Goal: Task Accomplishment & Management: Manage account settings

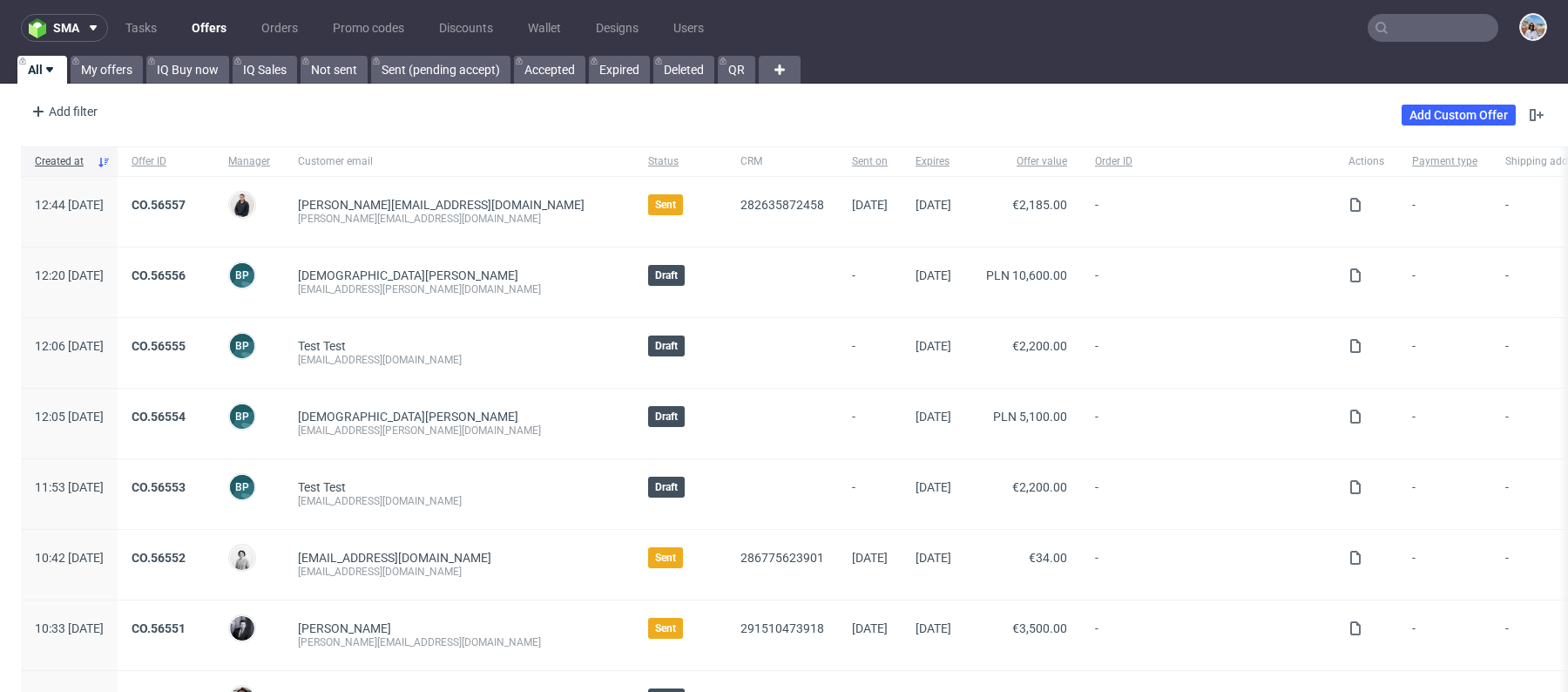
click at [1440, 35] on input "text" at bounding box center [1432, 28] width 130 height 28
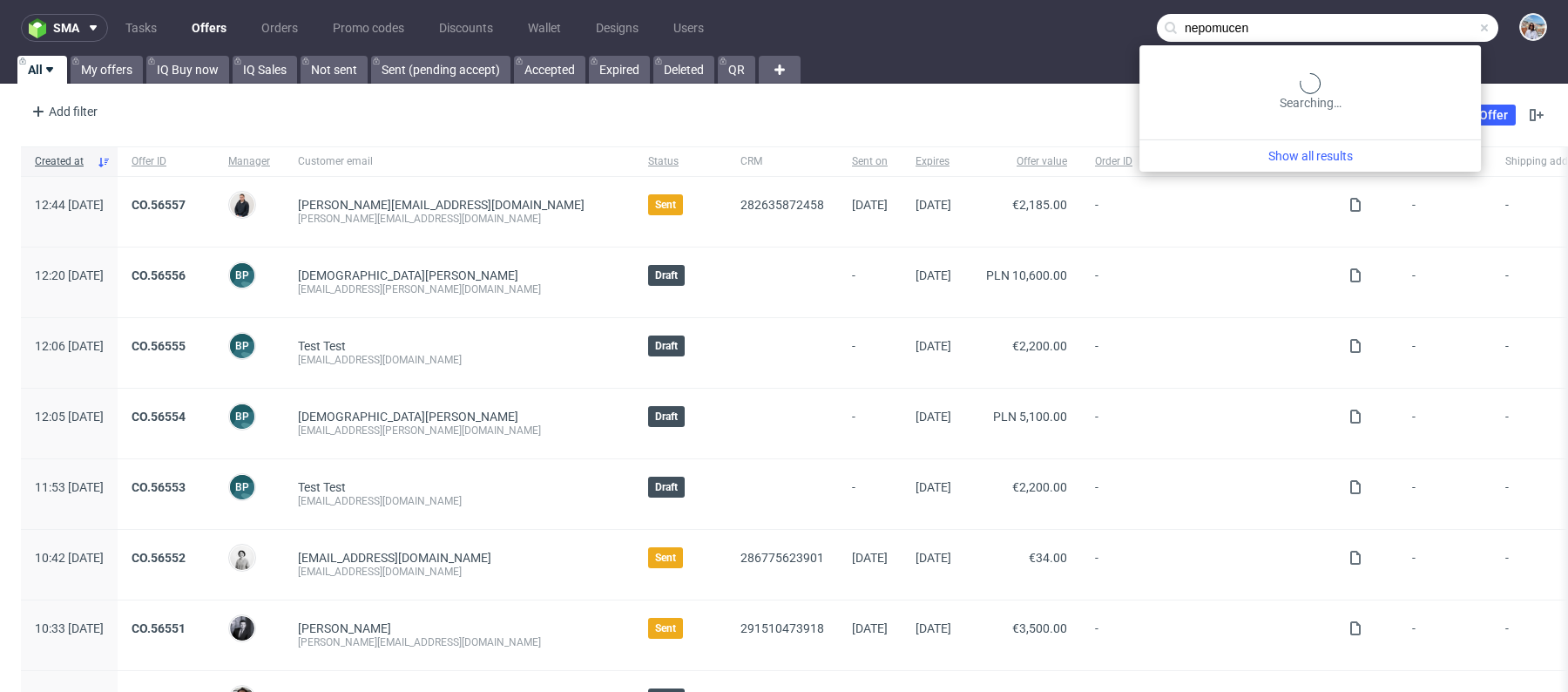
type input "nepomucen"
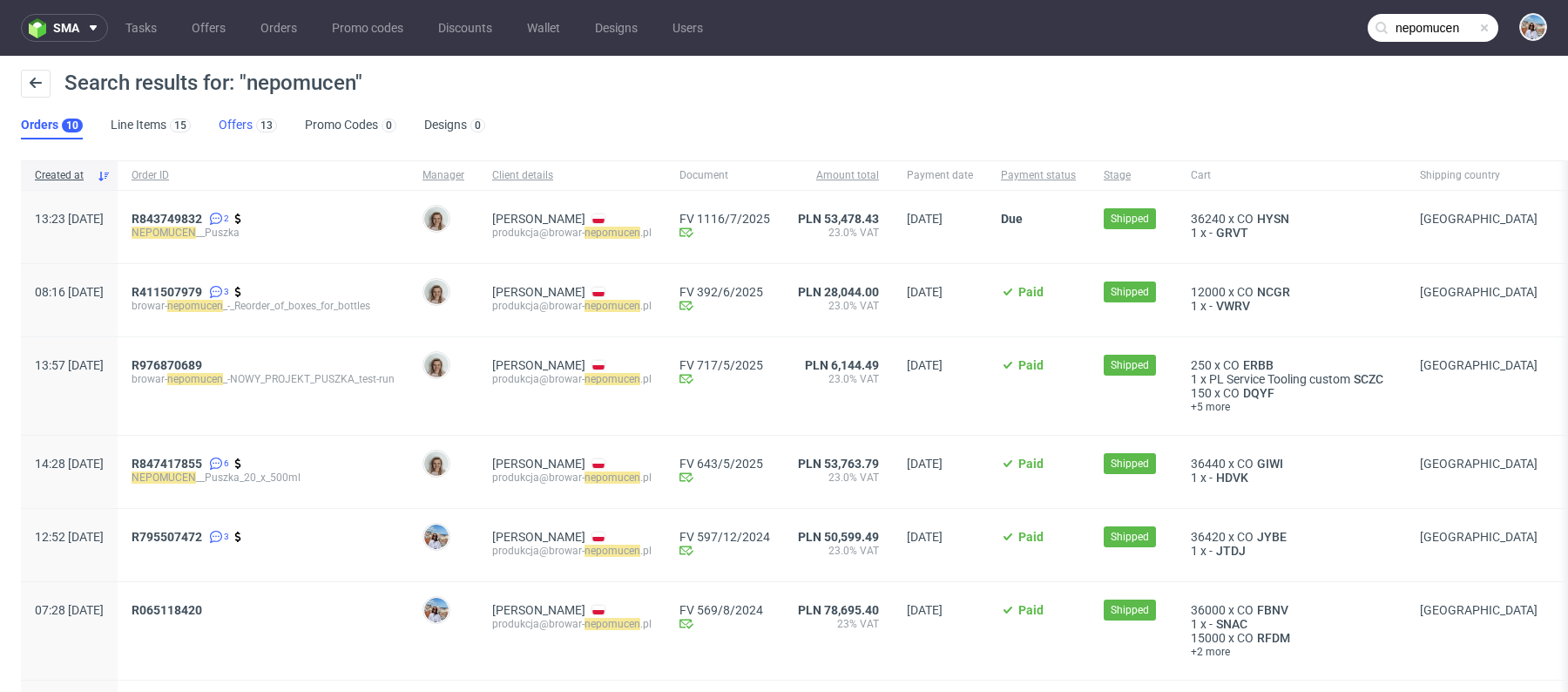
click at [250, 136] on link "Offers 13" at bounding box center [248, 125] width 59 height 28
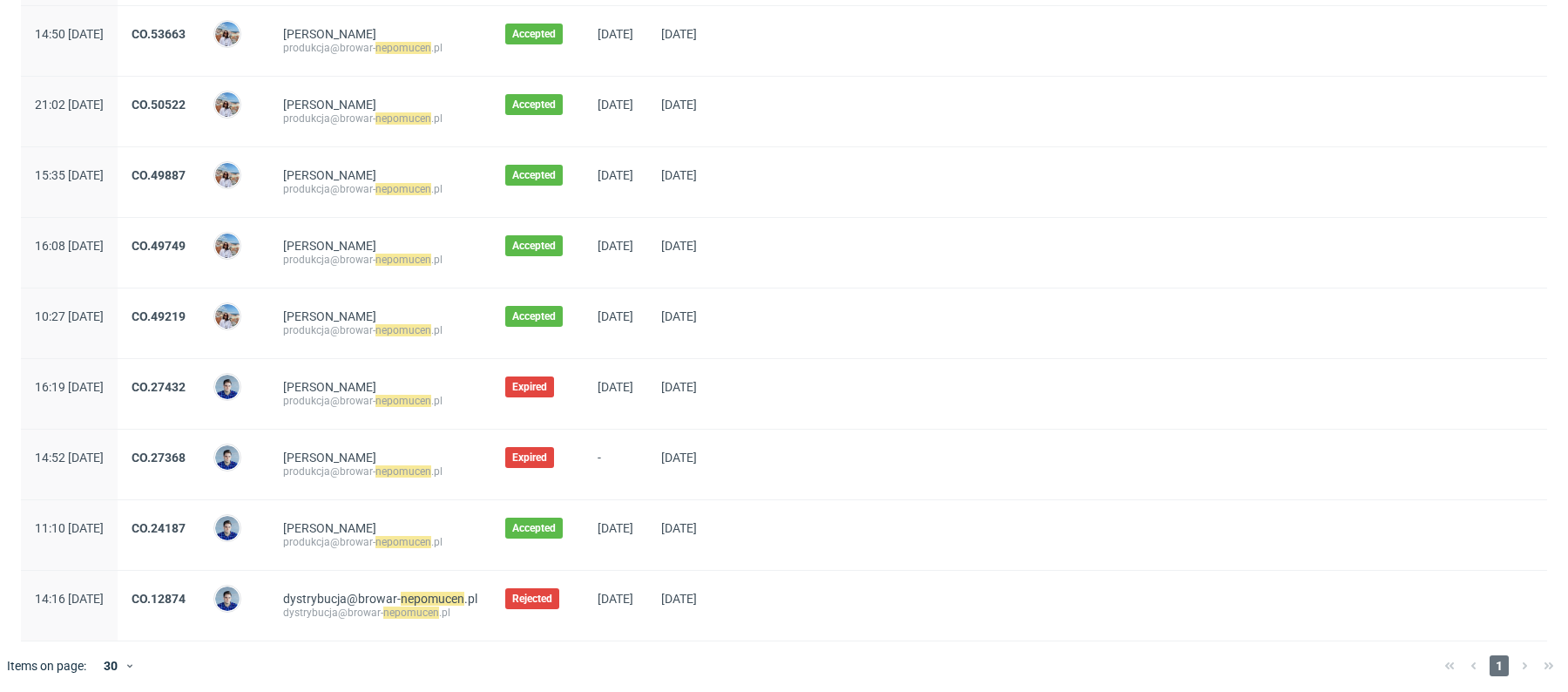
scroll to position [367, 0]
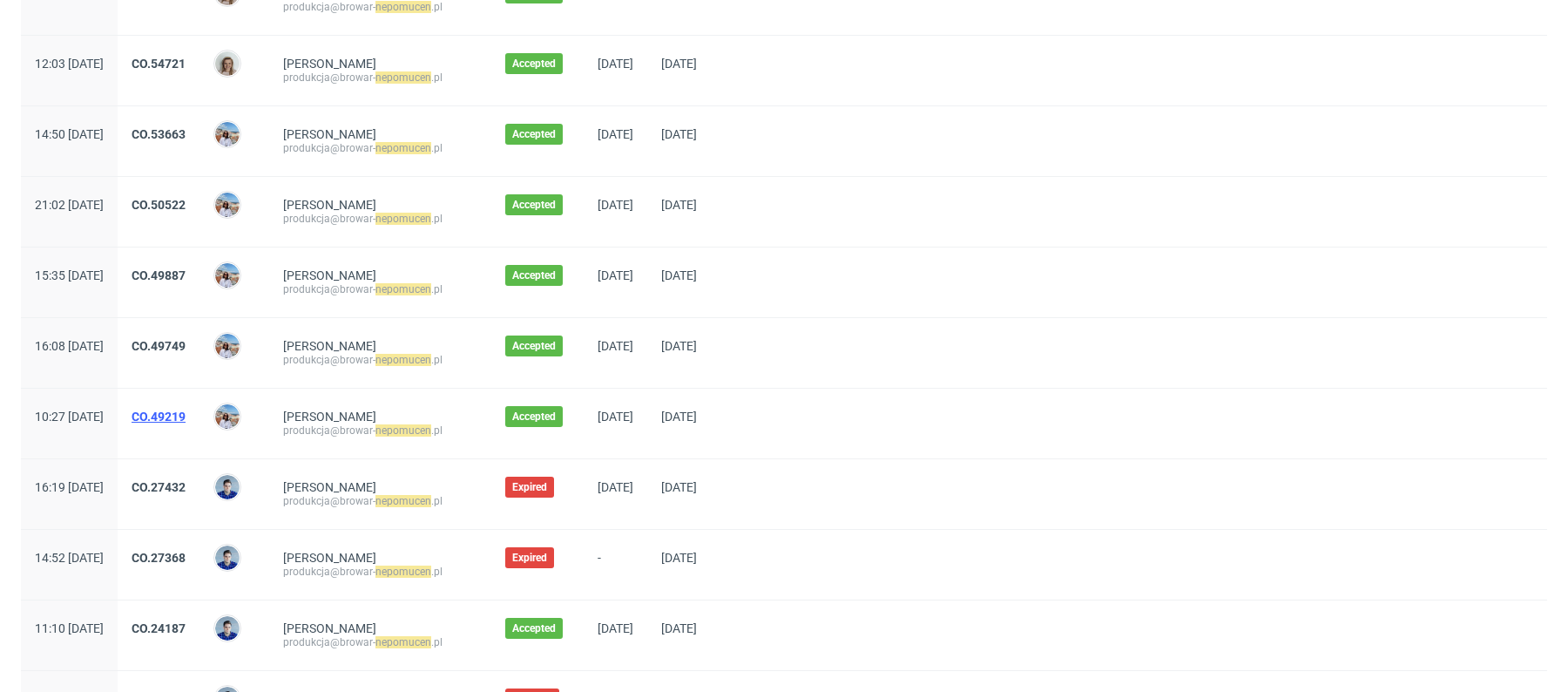
click at [185, 411] on link "CO.49219" at bounding box center [158, 417] width 54 height 14
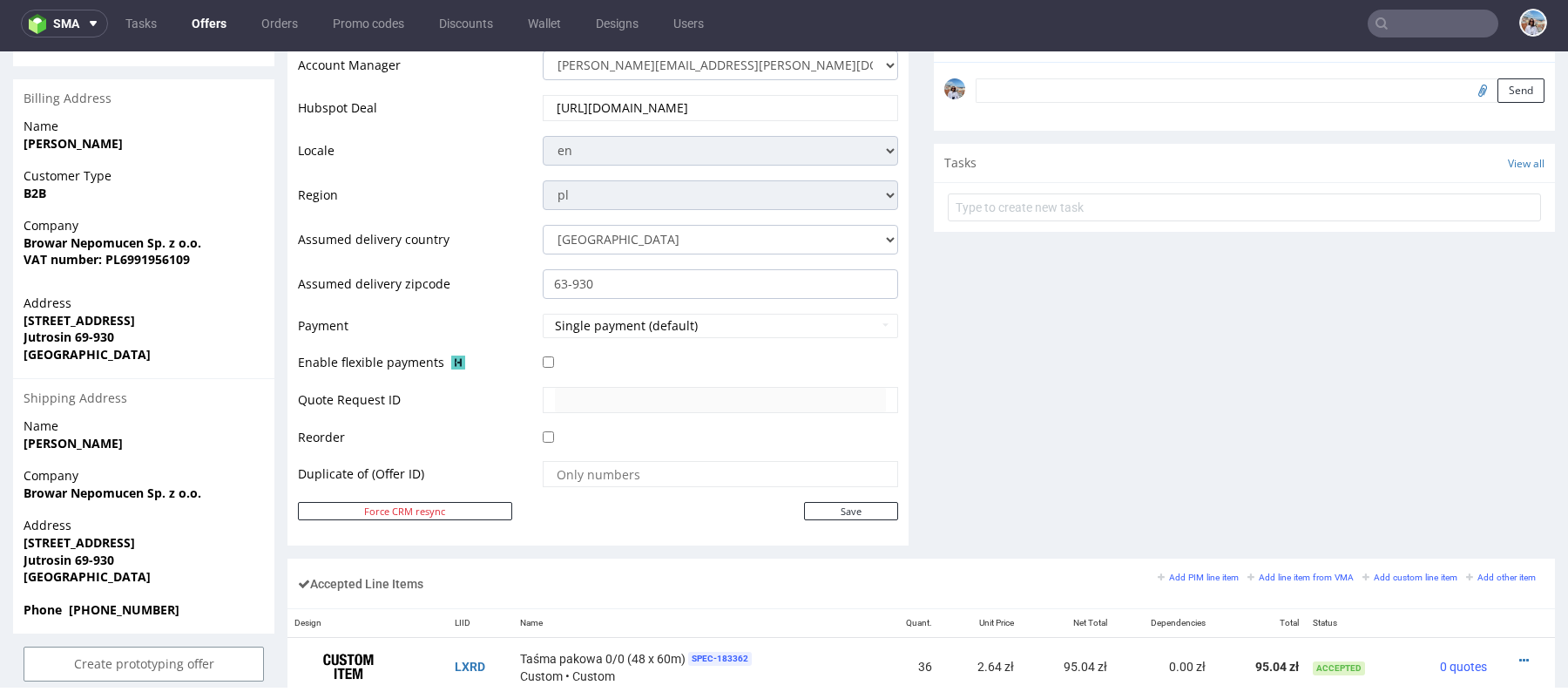
scroll to position [869, 0]
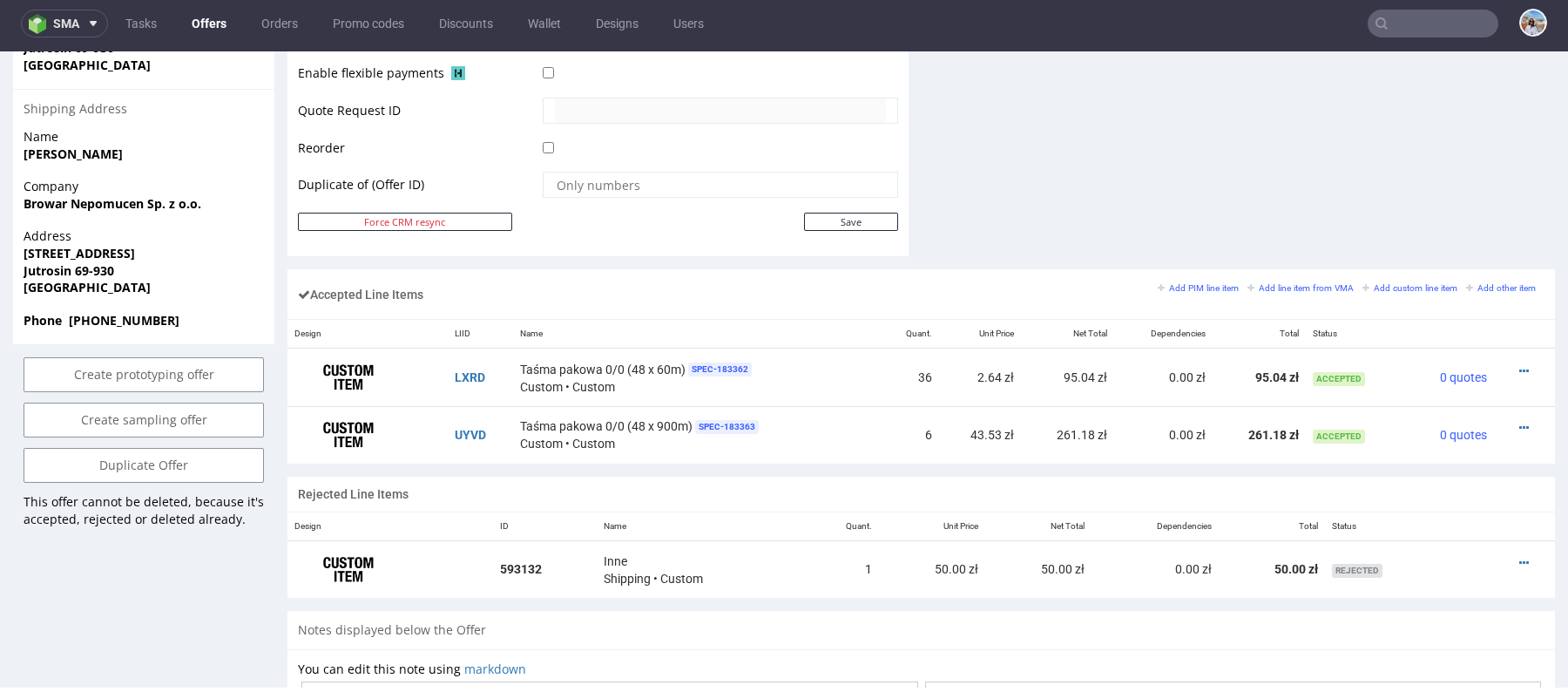
type input "nepomucen"
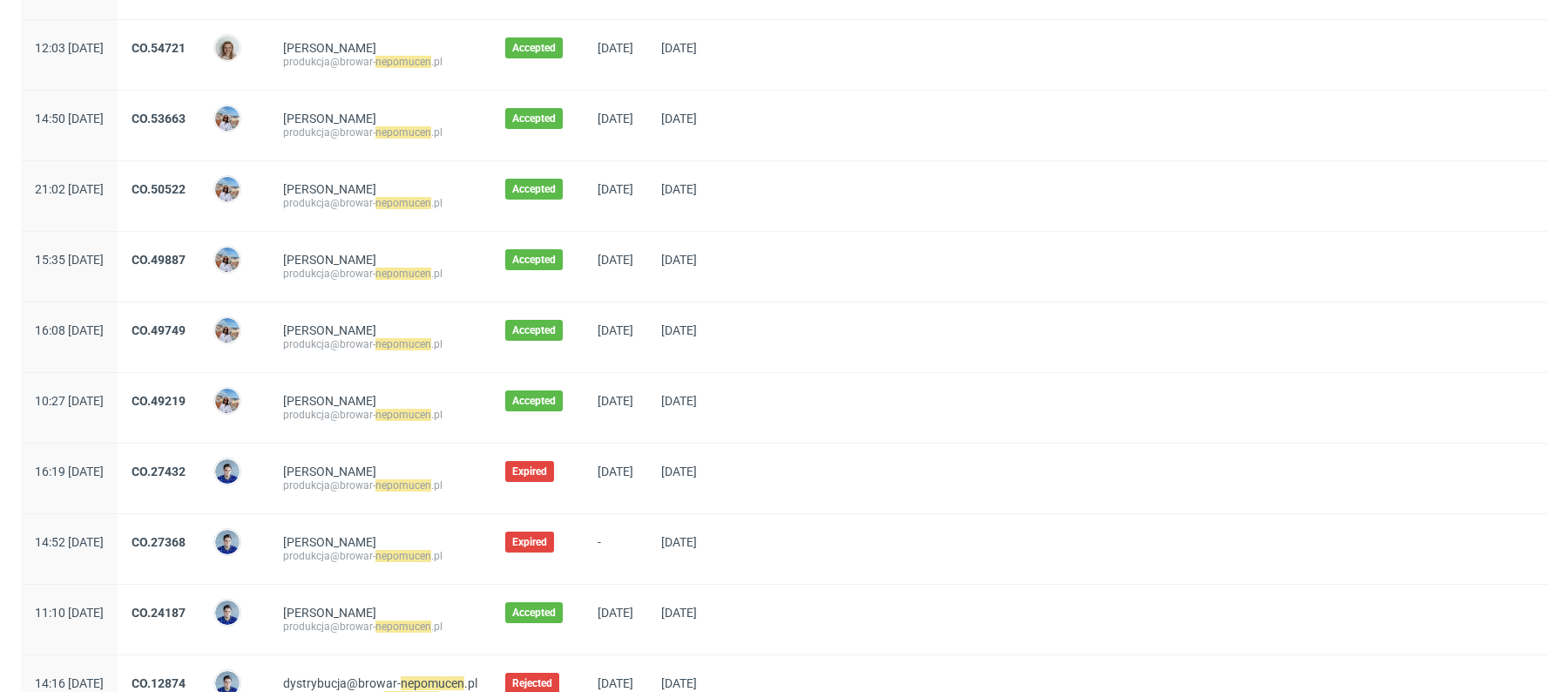
scroll to position [377, 0]
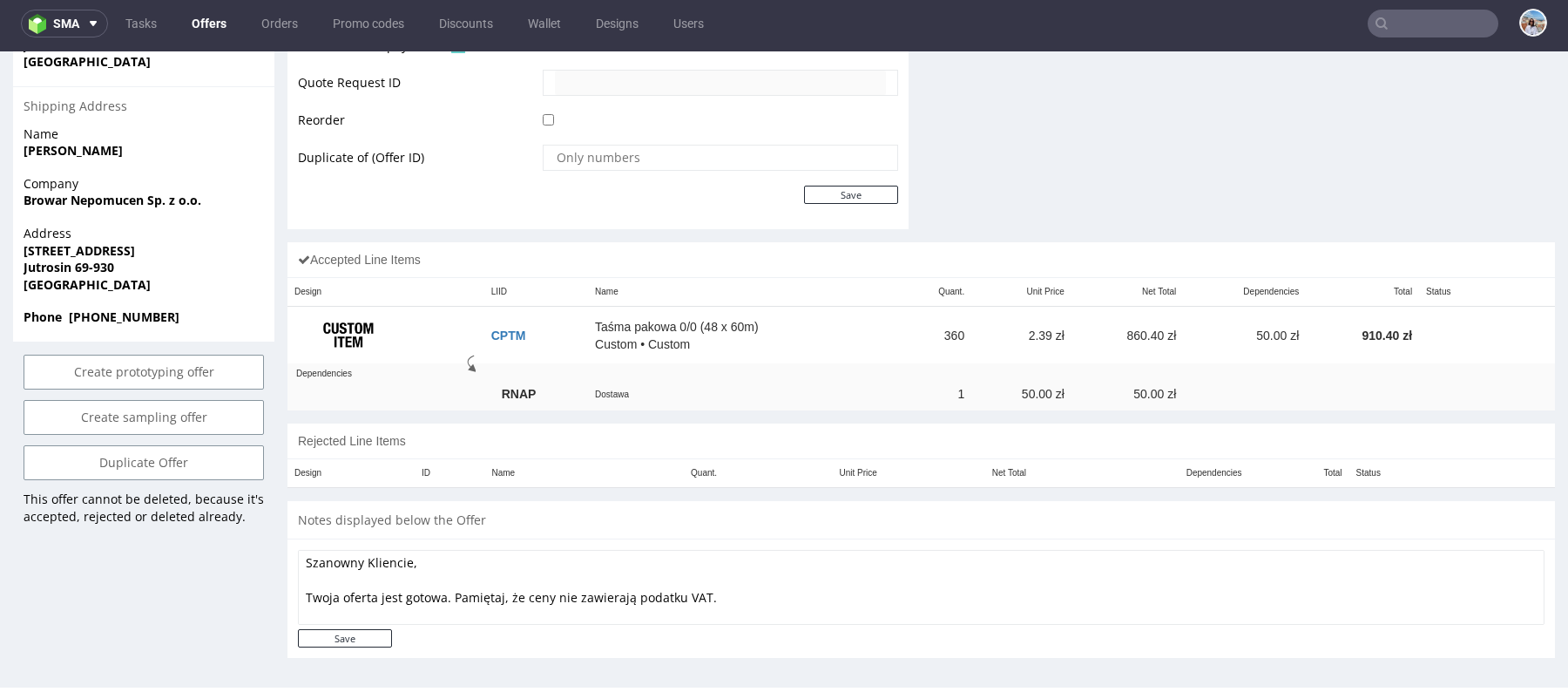
scroll to position [890, 0]
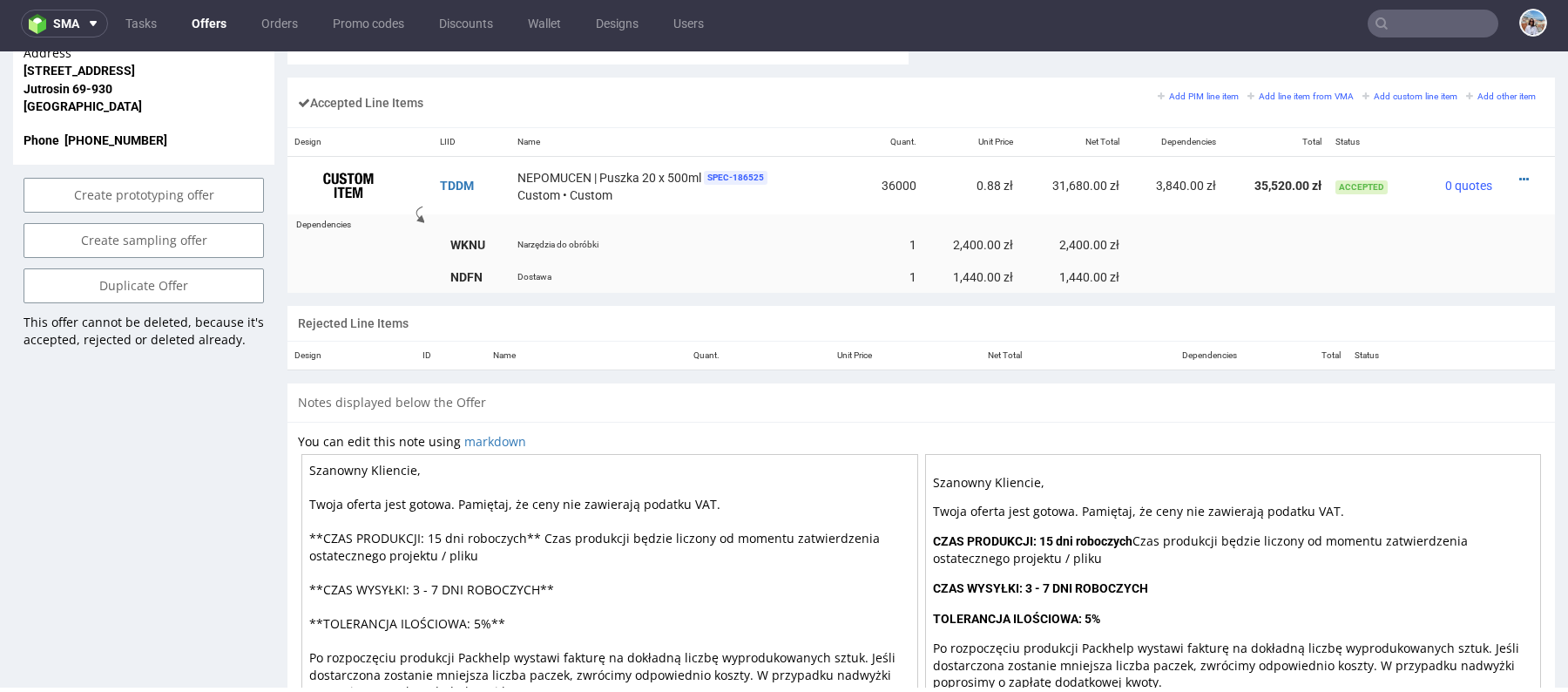
scroll to position [1058, 0]
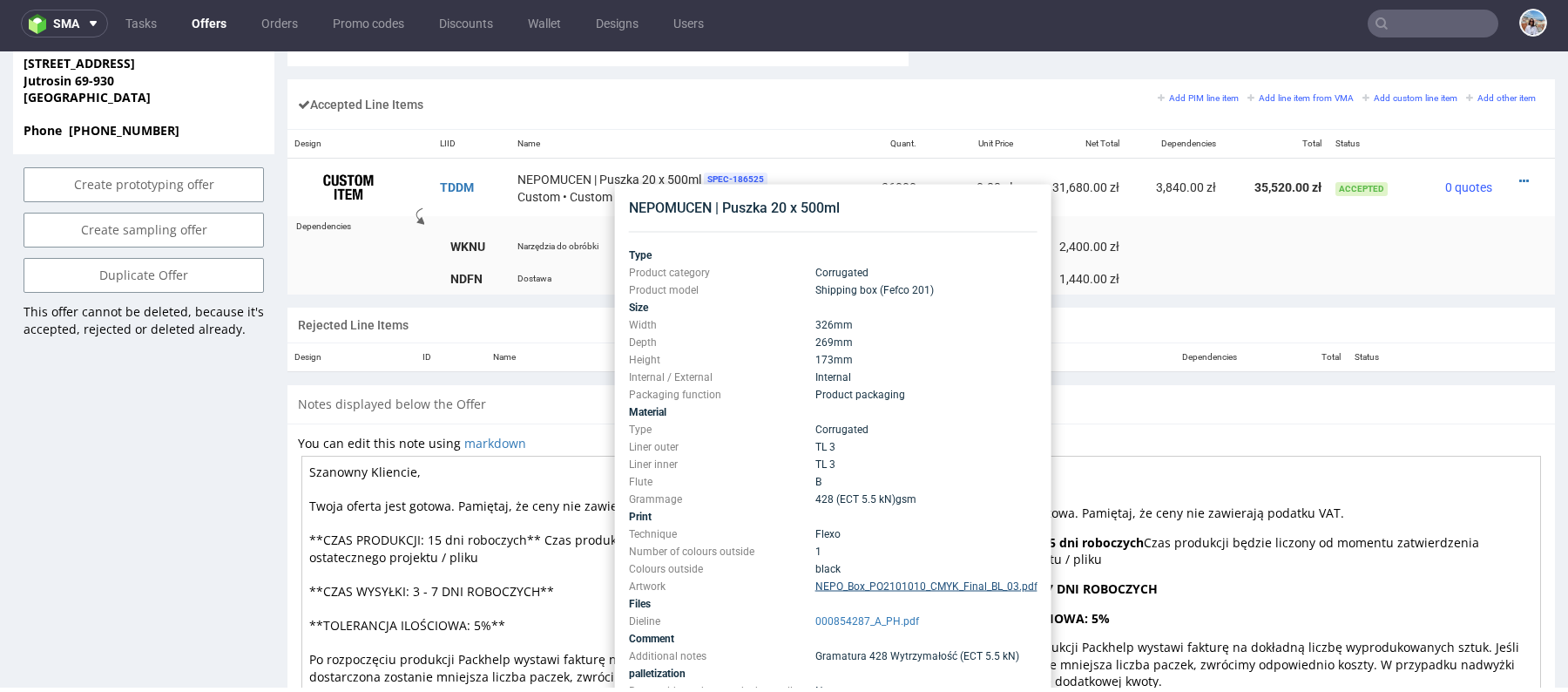
click at [902, 588] on link "NEPO_Box_PO2101010_CMYK_Final_BL_03.pdf" at bounding box center [926, 586] width 222 height 12
click at [857, 621] on link "000854287_A_PH.pdf" at bounding box center [866, 621] width 104 height 12
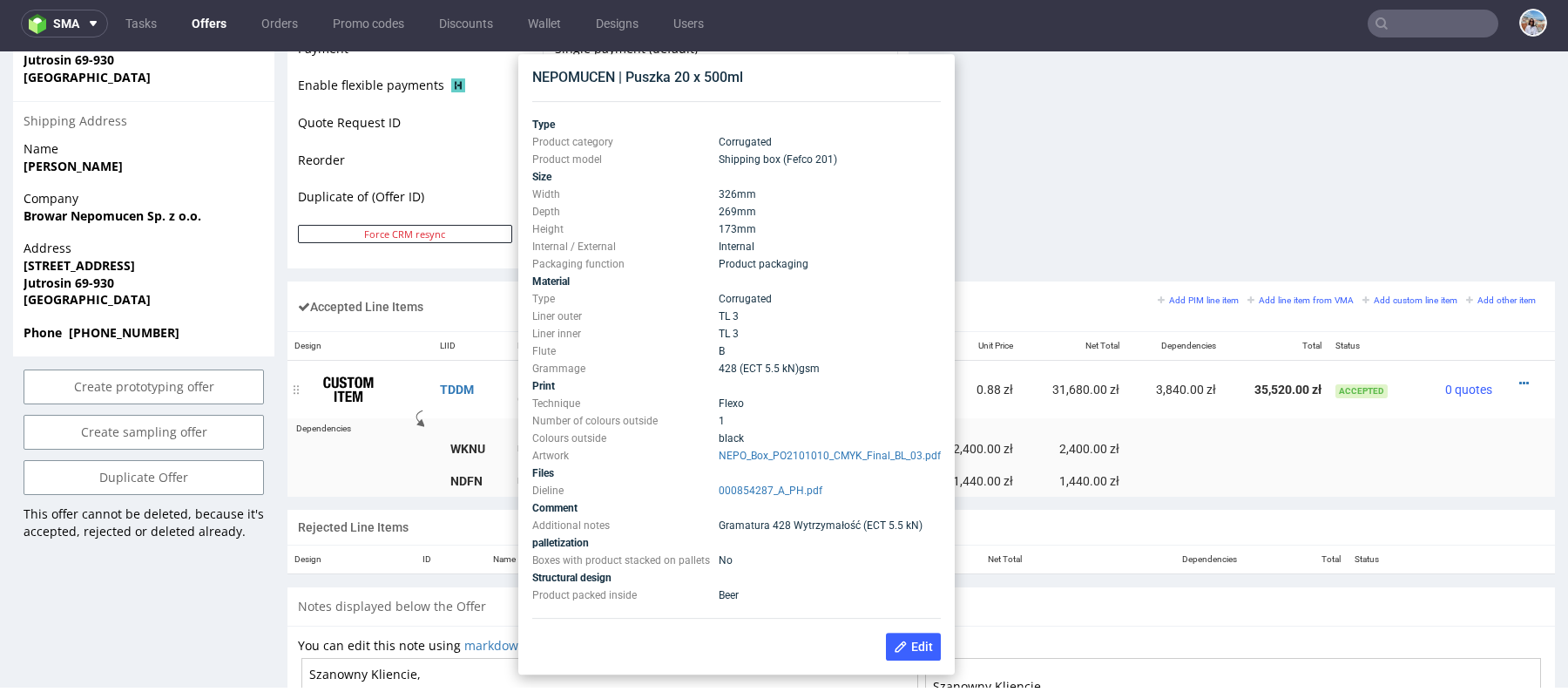
scroll to position [856, 0]
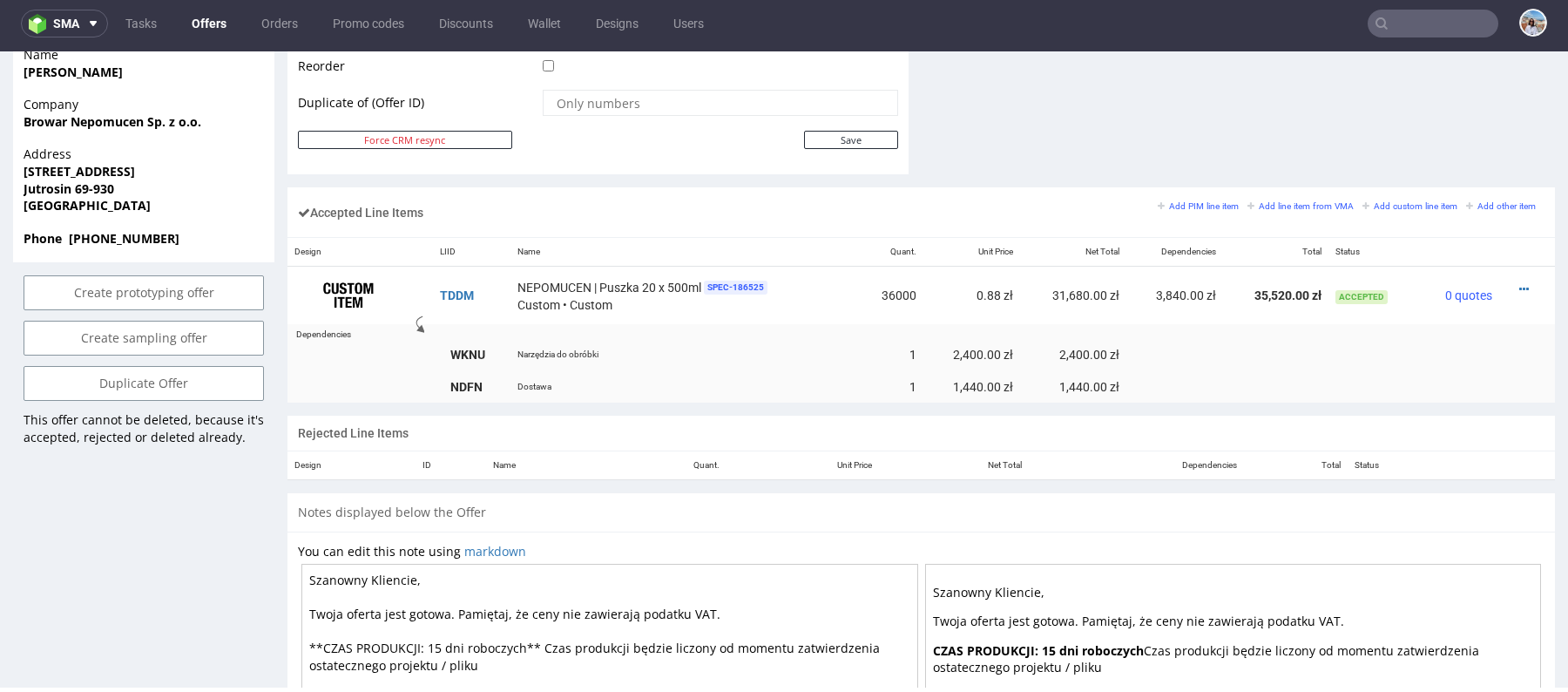
scroll to position [946, 0]
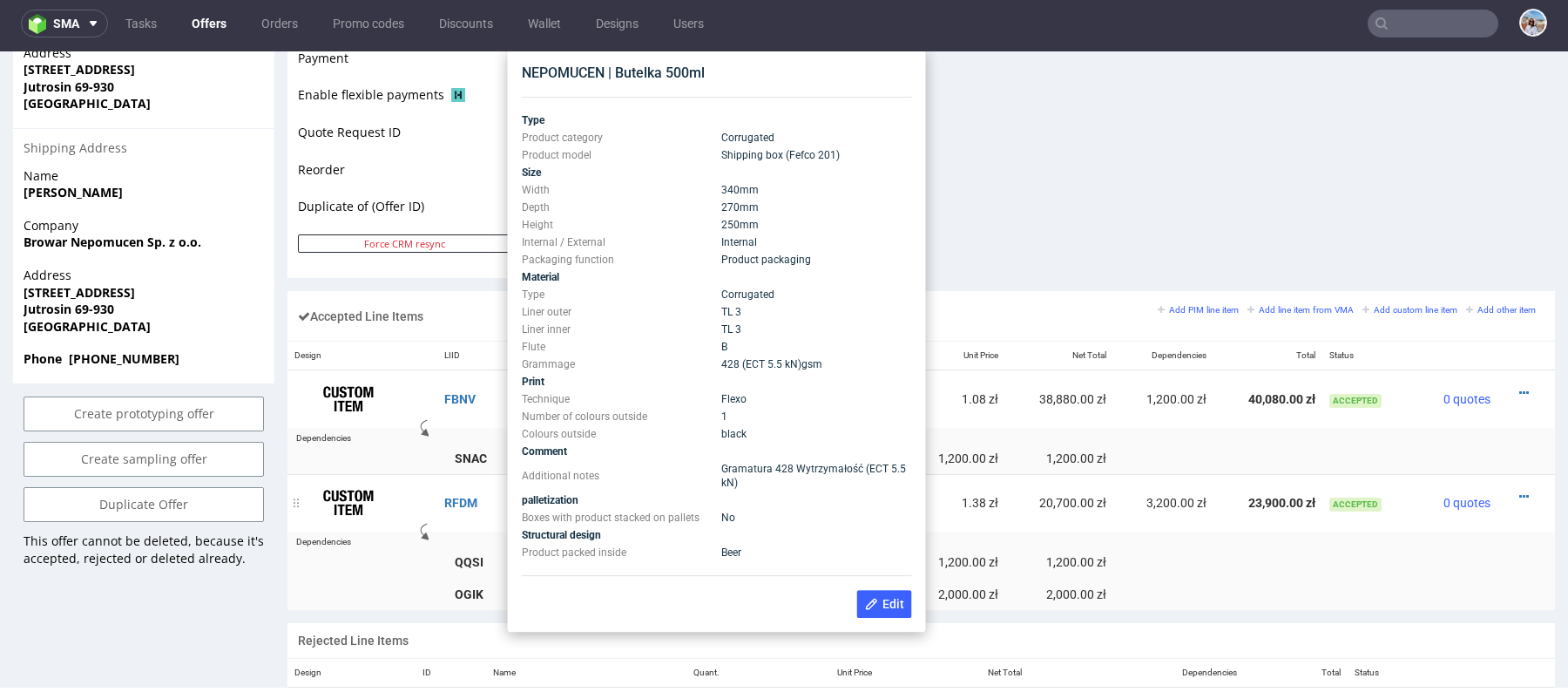
scroll to position [841, 0]
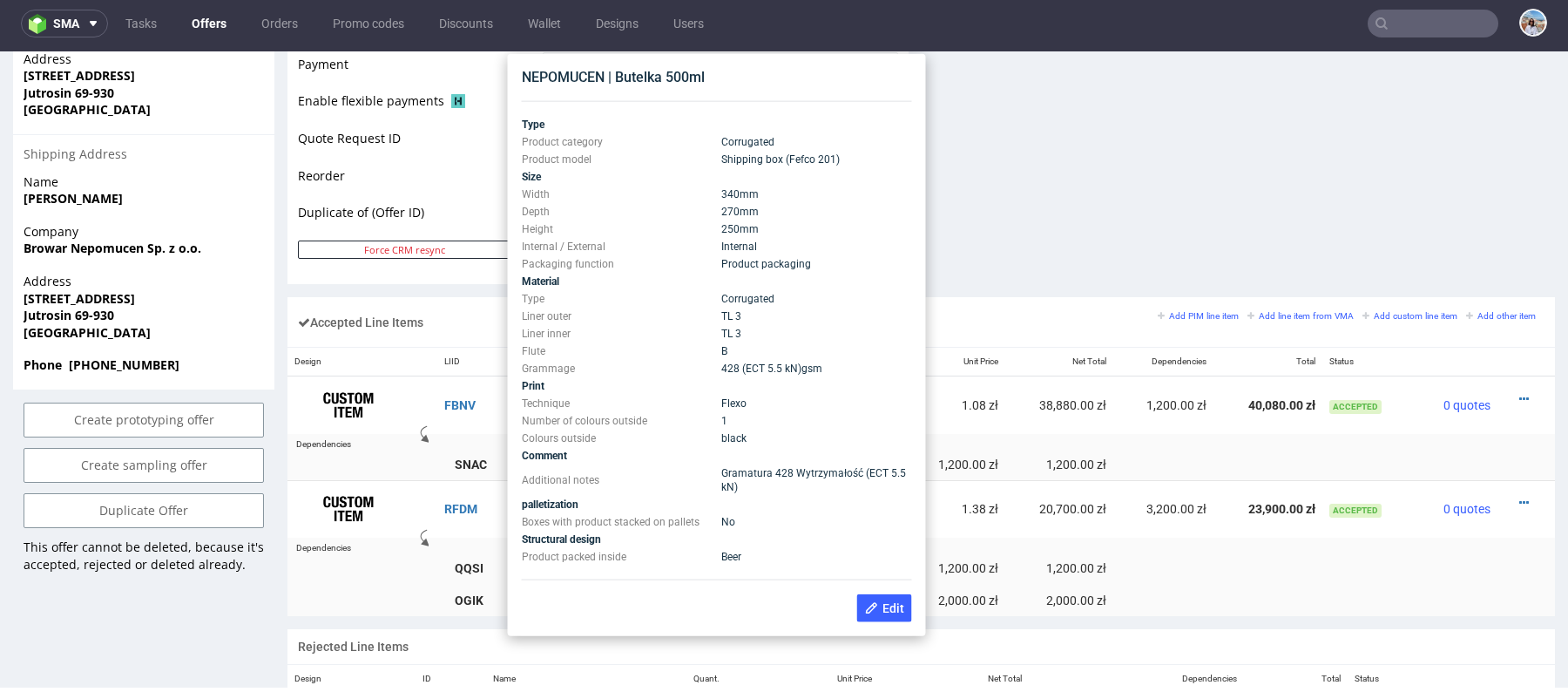
click at [471, 538] on td at bounding box center [996, 545] width 1117 height 14
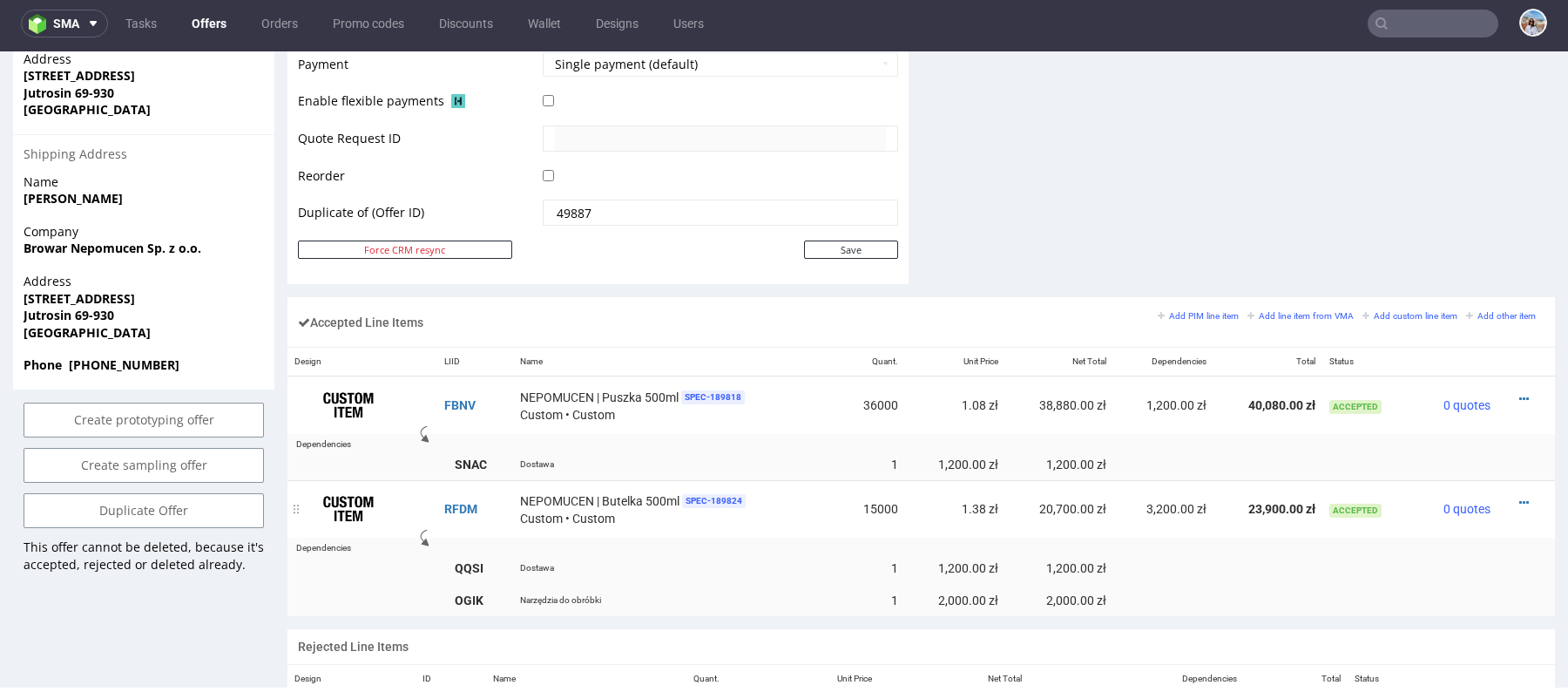
click at [450, 490] on td "RFDM" at bounding box center [474, 508] width 75 height 58
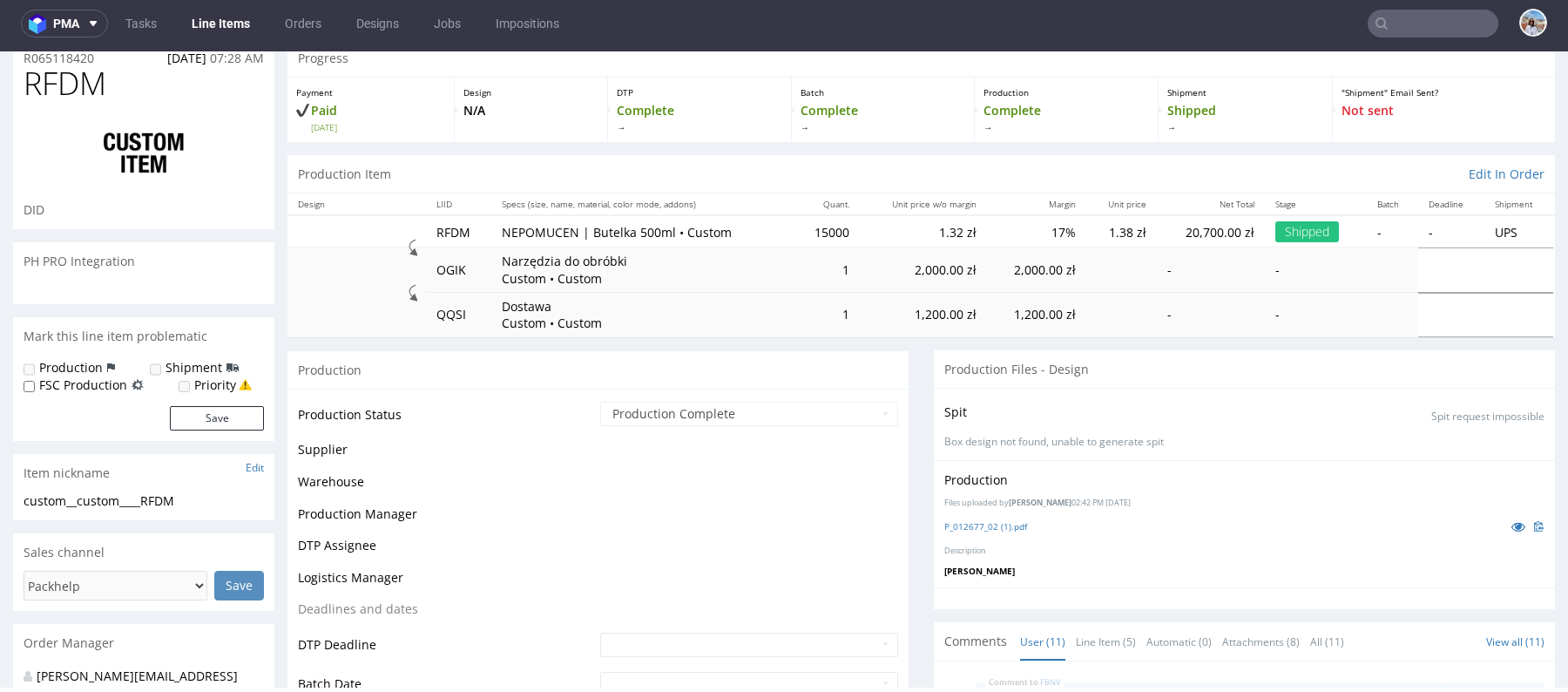
scroll to position [470, 0]
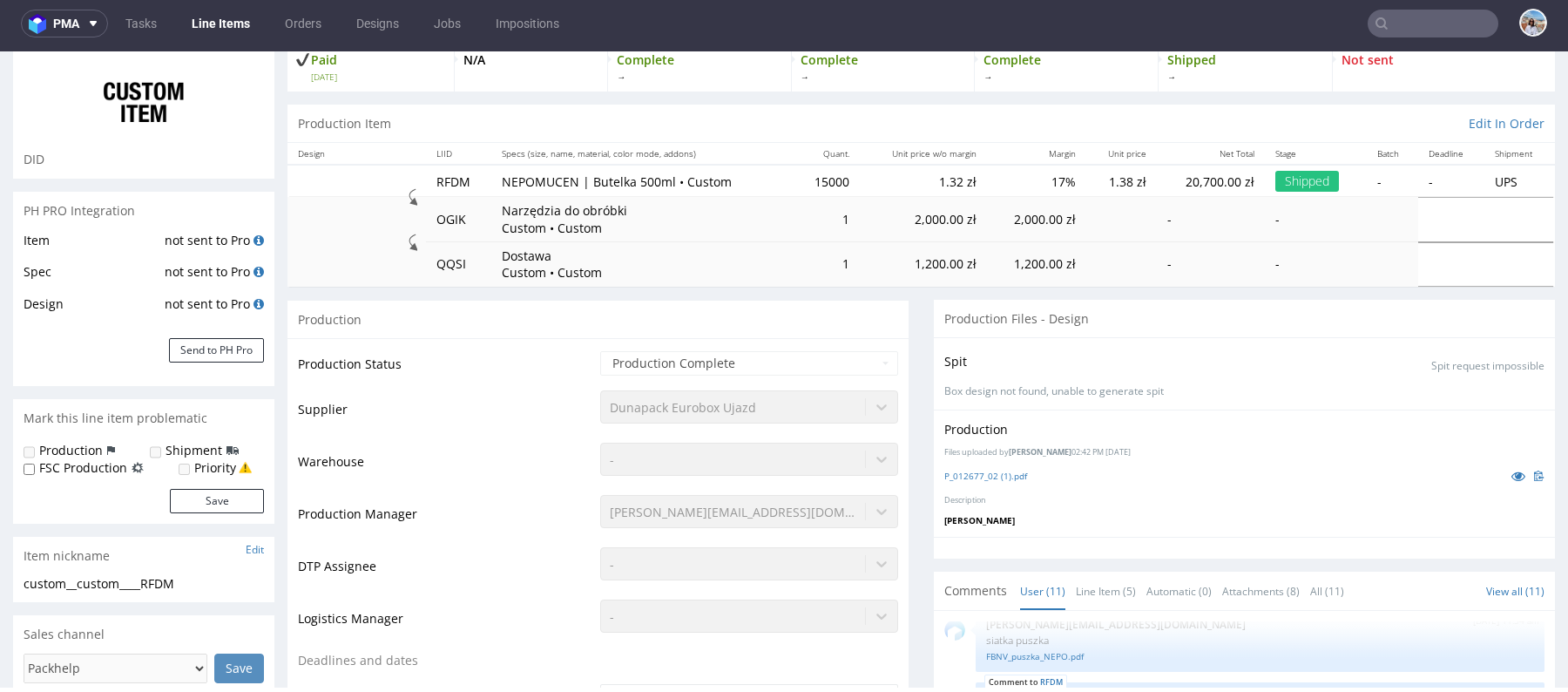
select select "in_progress"
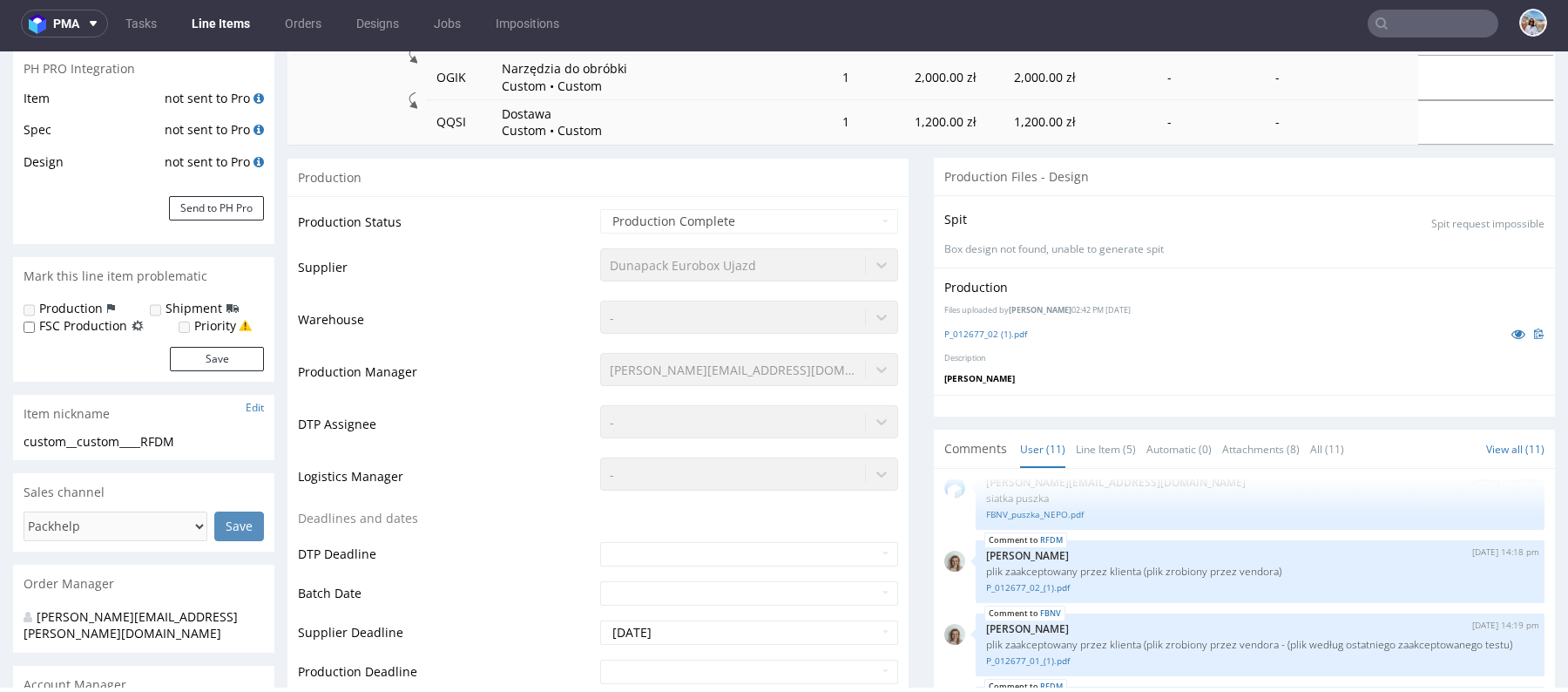
scroll to position [404, 0]
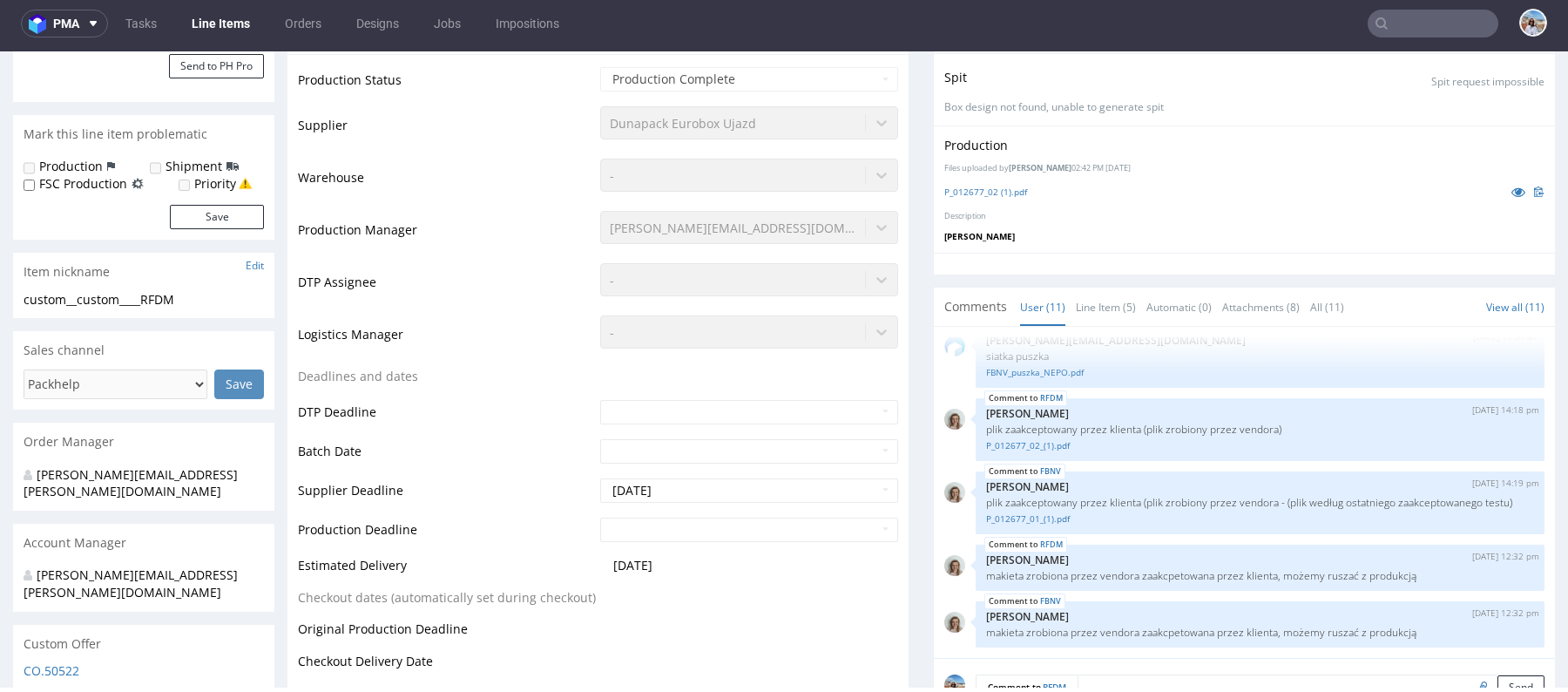
click at [988, 196] on div "P_012677_02 (1).pdf" at bounding box center [1244, 192] width 600 height 20
click at [981, 188] on link "P_012677_02 (1).pdf" at bounding box center [985, 192] width 82 height 12
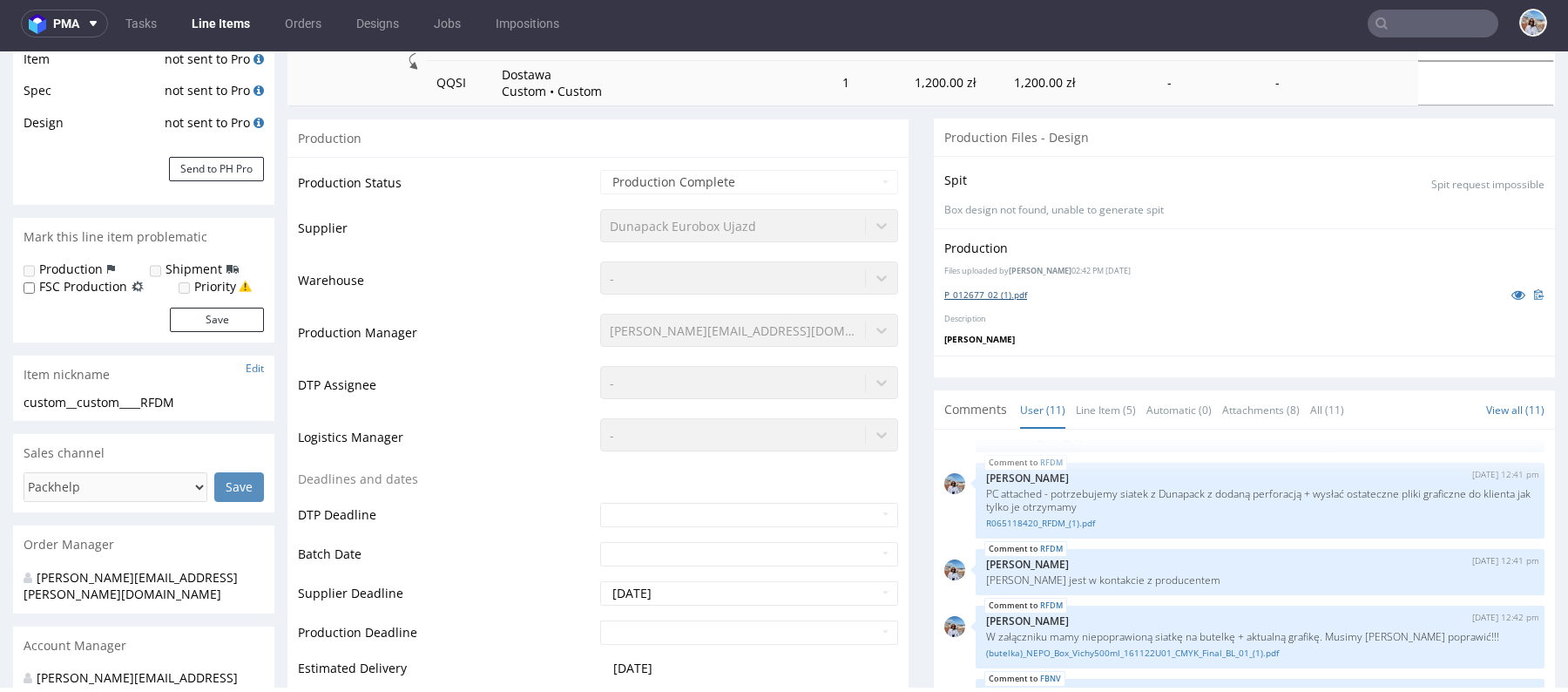
scroll to position [0, 0]
